Goal: Task Accomplishment & Management: Use online tool/utility

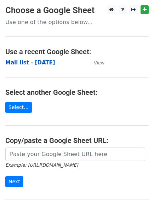
click at [30, 63] on strong "Mail list - 2/9/25" at bounding box center [30, 62] width 50 height 6
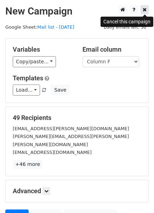
click at [142, 12] on link at bounding box center [144, 9] width 8 height 9
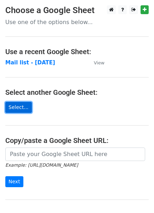
click at [23, 104] on link "Select..." at bounding box center [18, 107] width 26 height 11
